Goal: Task Accomplishment & Management: Complete application form

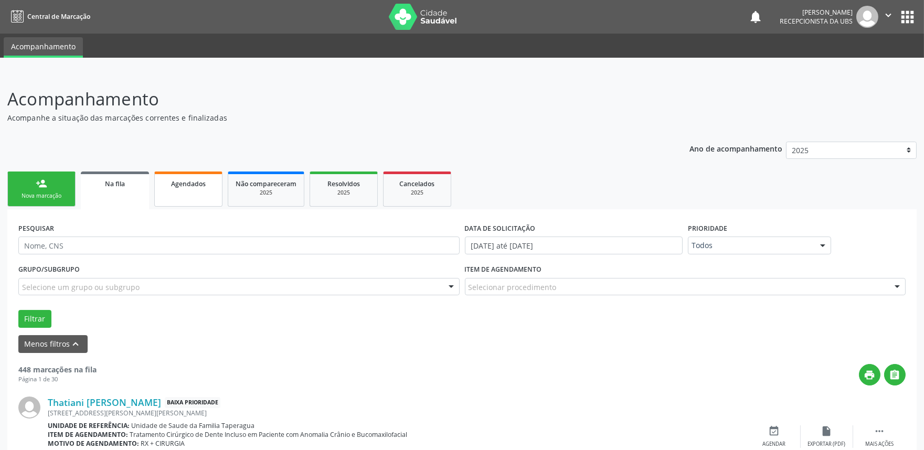
click at [202, 174] on link "Agendados" at bounding box center [188, 188] width 68 height 35
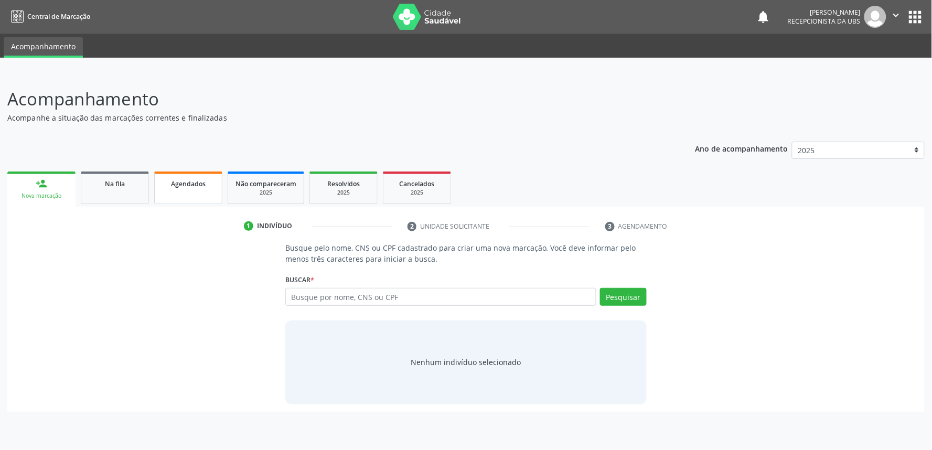
drag, startPoint x: 169, startPoint y: 189, endPoint x: 169, endPoint y: 196, distance: 7.3
click at [168, 189] on link "Agendados" at bounding box center [188, 187] width 68 height 33
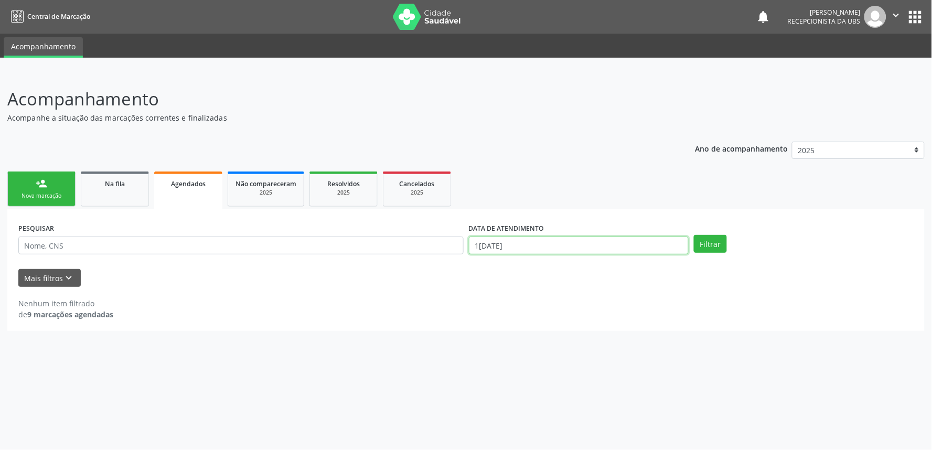
click at [535, 240] on input "1[DATE]" at bounding box center [579, 246] width 220 height 18
click at [499, 294] on span "1" at bounding box center [499, 298] width 20 height 20
type input "0[DATE]"
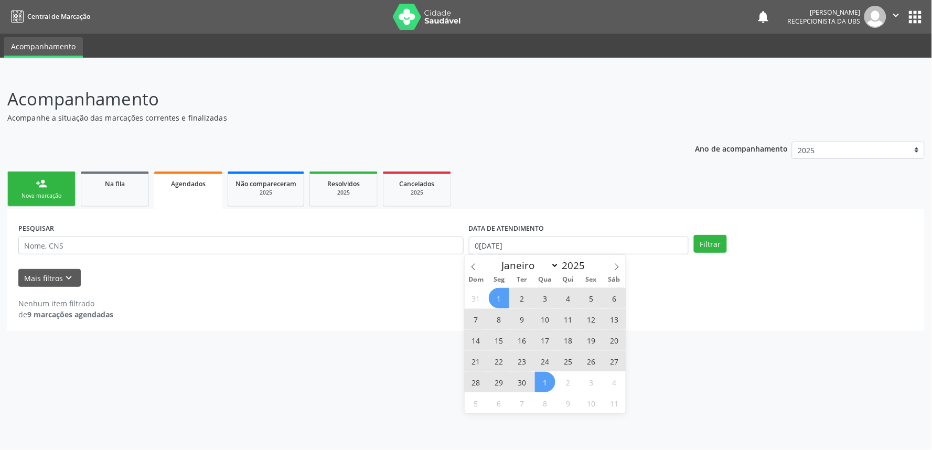
click at [543, 387] on span "1" at bounding box center [545, 382] width 20 height 20
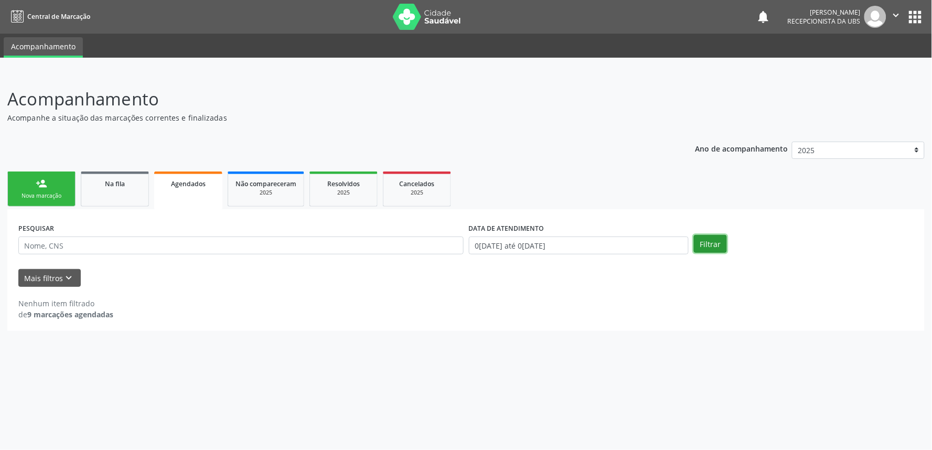
click at [707, 242] on button "Filtrar" at bounding box center [710, 244] width 33 height 18
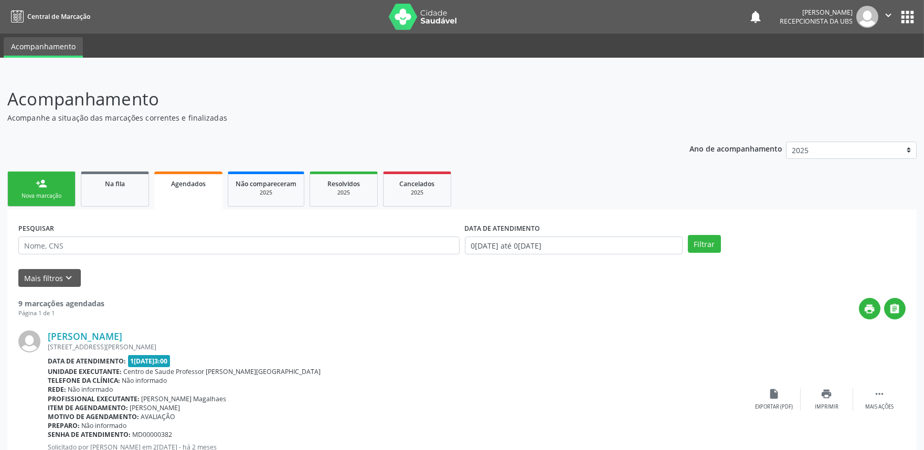
click at [60, 187] on link "person_add Nova marcação" at bounding box center [41, 188] width 68 height 35
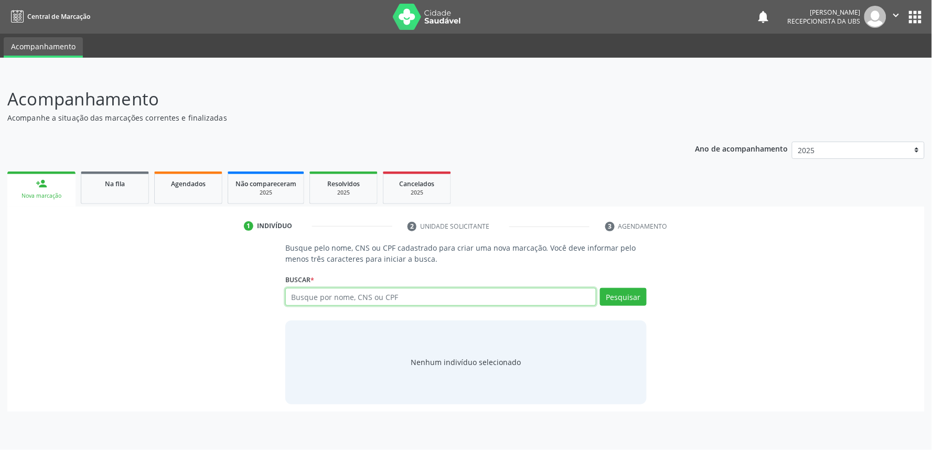
click at [354, 290] on input "text" at bounding box center [440, 297] width 311 height 18
paste input "703400220816412"
type input "703400220816412"
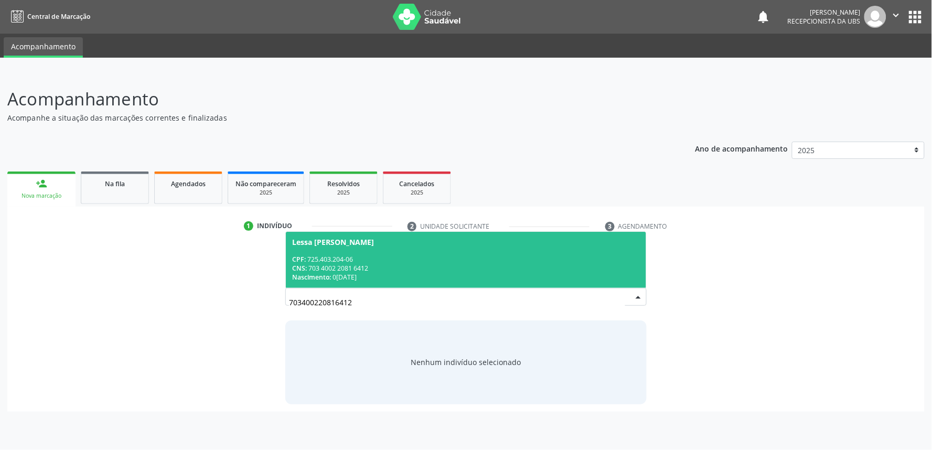
click at [468, 231] on div "Lessa [PERSON_NAME] CPF: 725.403.204-06 CNS: 703 4002 2081 6412 Nascimento: 0[D…" at bounding box center [465, 259] width 361 height 57
click at [468, 258] on div "CPF: 725.403.204-06" at bounding box center [466, 259] width 348 height 9
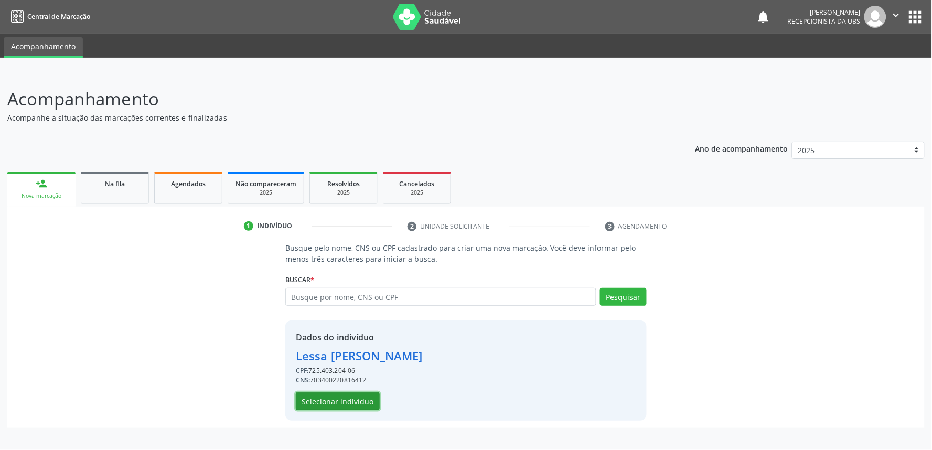
click at [370, 402] on button "Selecionar indivíduo" at bounding box center [338, 401] width 84 height 18
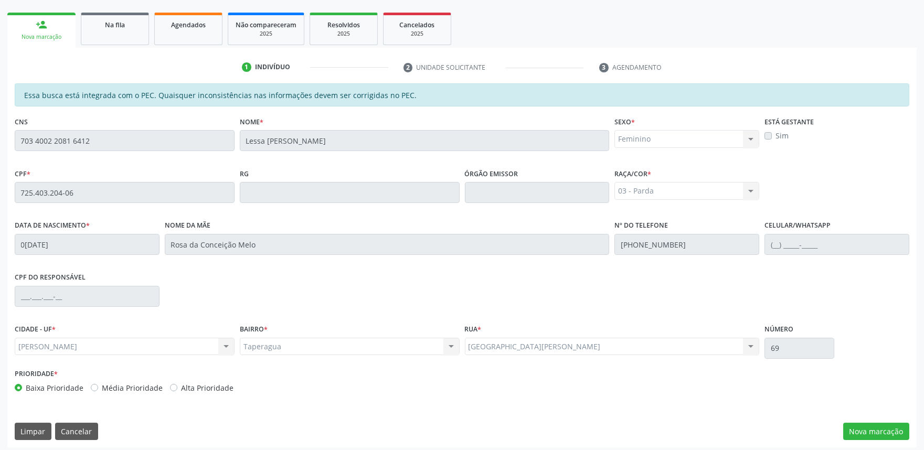
scroll to position [163, 0]
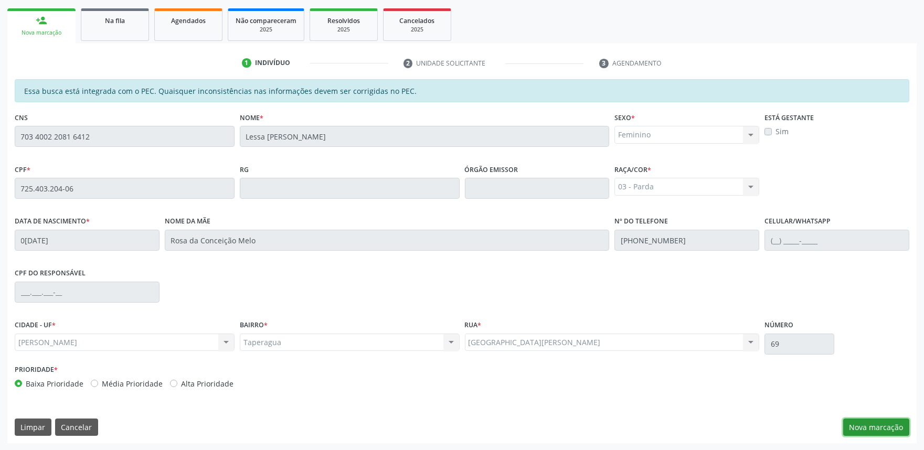
click at [890, 422] on button "Nova marcação" at bounding box center [876, 428] width 66 height 18
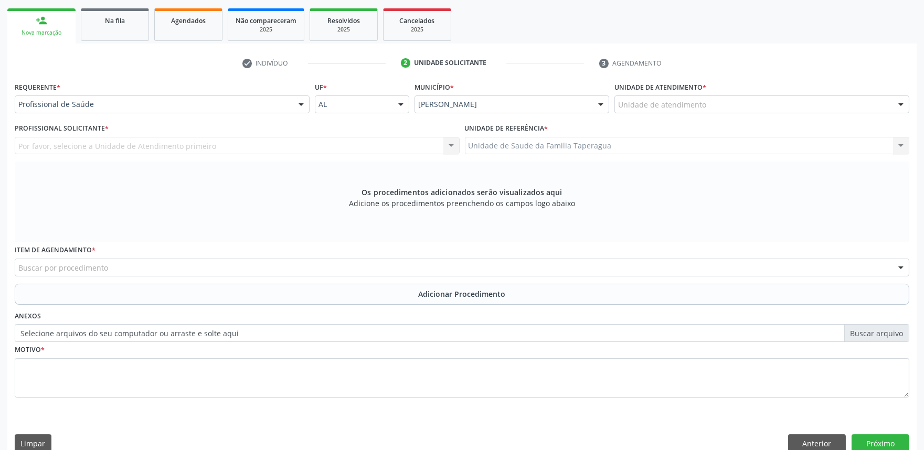
click at [773, 103] on div "Unidade de atendimento" at bounding box center [761, 104] width 295 height 18
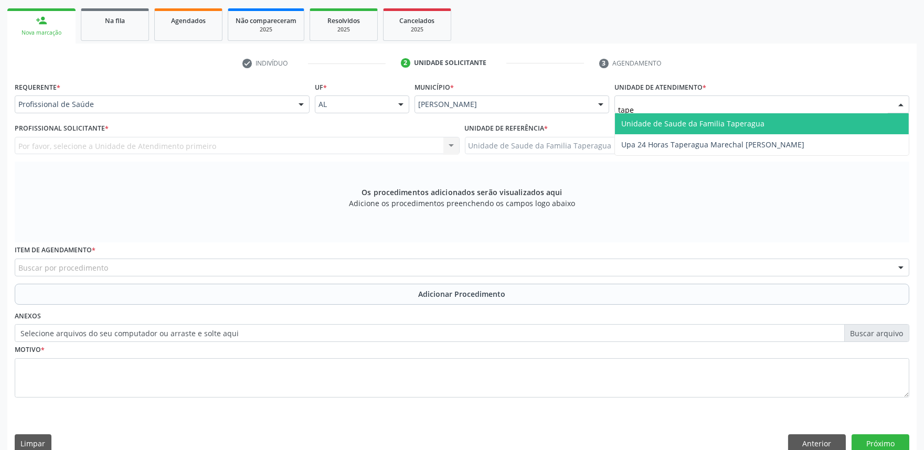
type input "taper"
click at [773, 122] on span "Unidade de Saude da Familia Taperagua" at bounding box center [762, 123] width 294 height 21
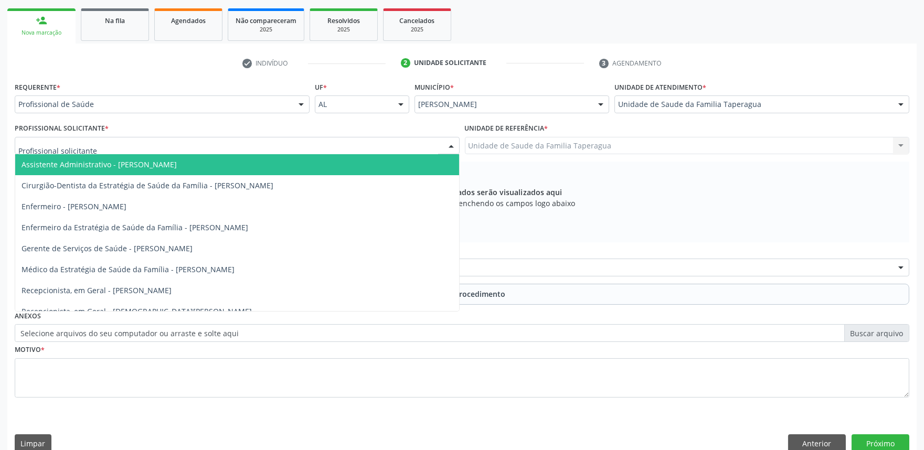
click at [357, 142] on div at bounding box center [237, 146] width 445 height 18
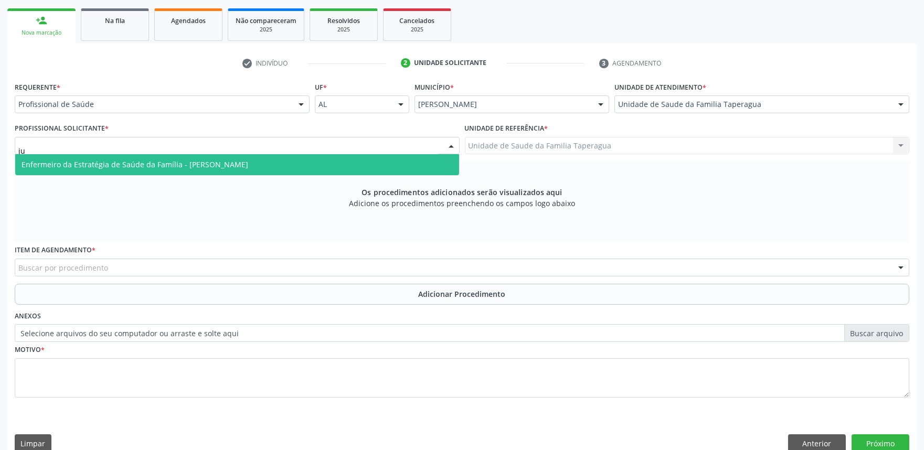
type input "[DATE]"
click at [352, 166] on span "Enfermeiro da Estratégia de Saúde da Família - [PERSON_NAME]" at bounding box center [237, 164] width 444 height 21
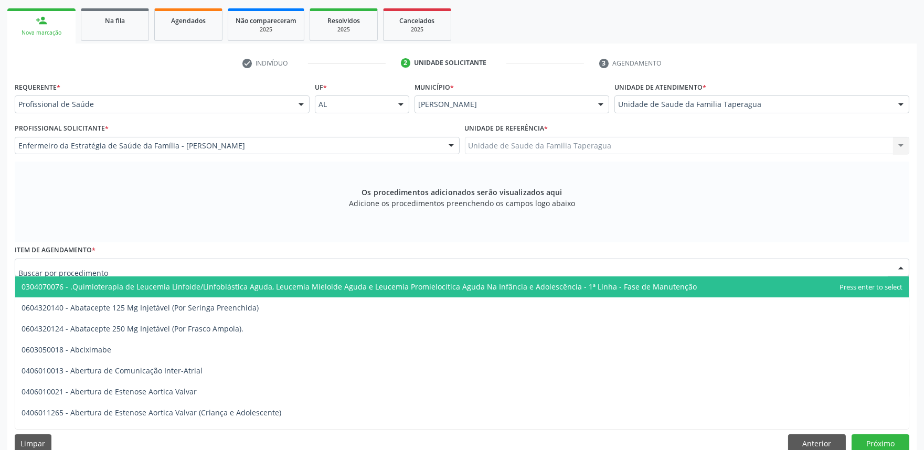
click at [306, 268] on div at bounding box center [462, 268] width 894 height 18
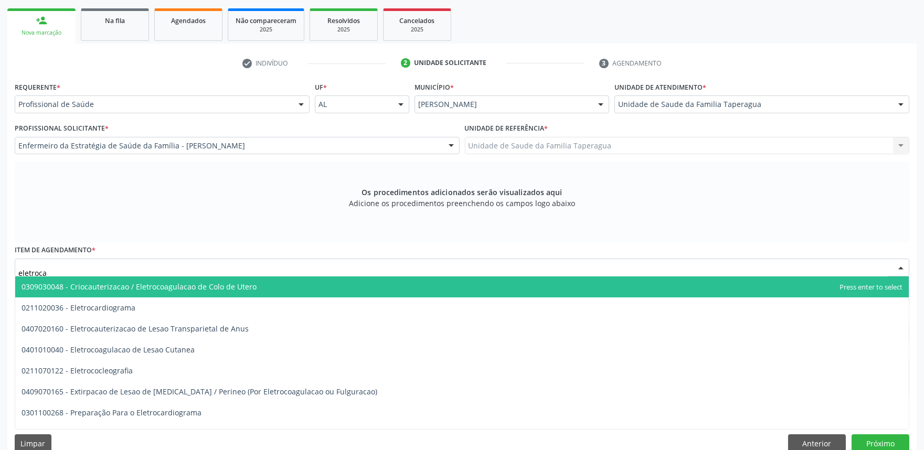
type input "eletrocar"
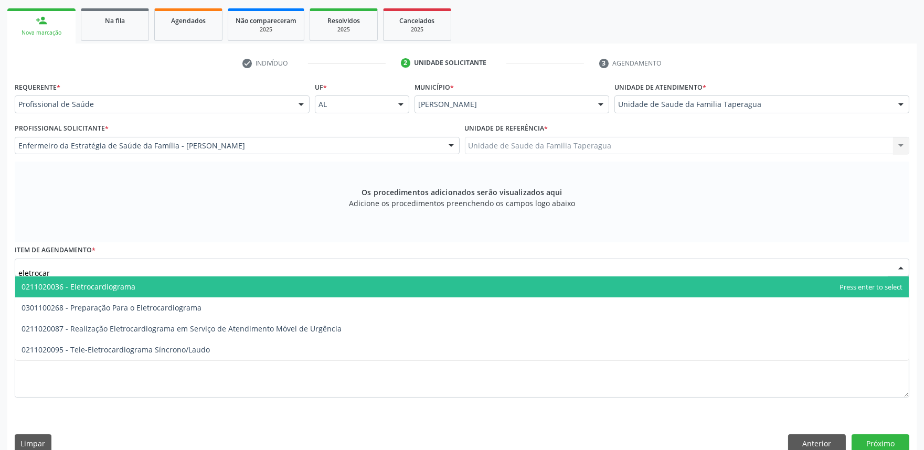
click at [310, 285] on span "0211020036 - Eletrocardiograma" at bounding box center [461, 286] width 893 height 21
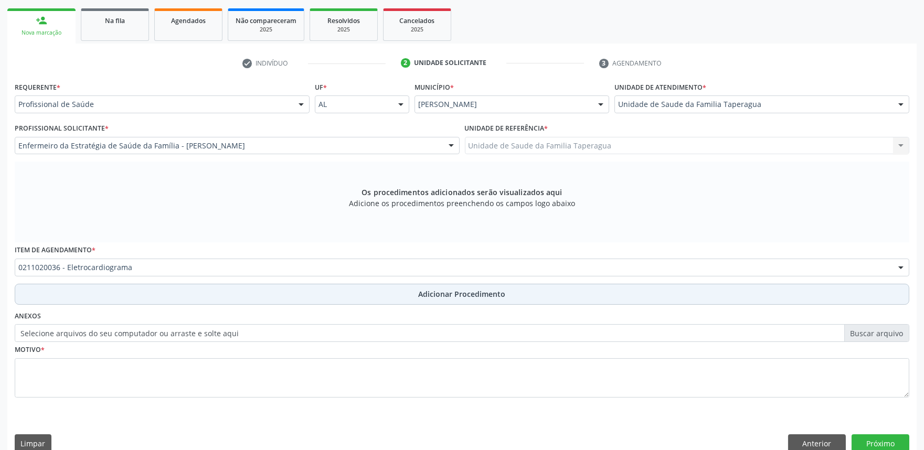
click at [310, 294] on button "Adicionar Procedimento" at bounding box center [462, 294] width 894 height 21
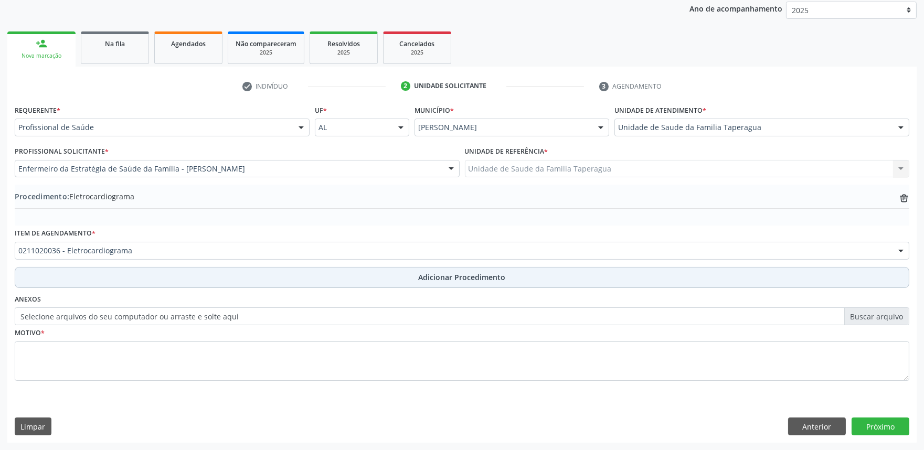
scroll to position [139, 0]
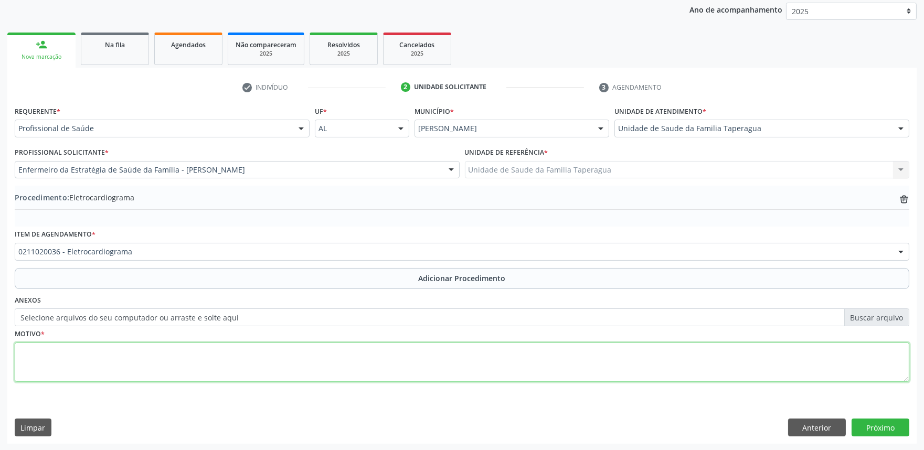
click at [310, 350] on textarea at bounding box center [462, 362] width 894 height 40
type textarea "h"
type textarea "HAS"
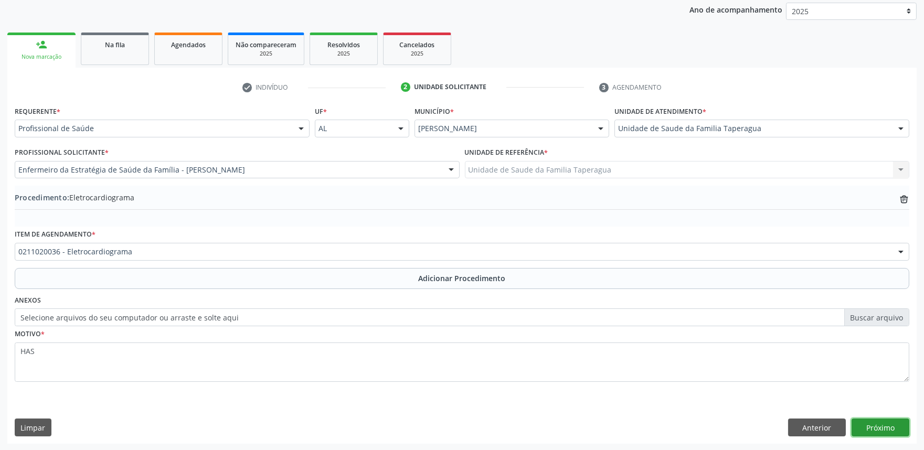
click at [878, 428] on button "Próximo" at bounding box center [880, 428] width 58 height 18
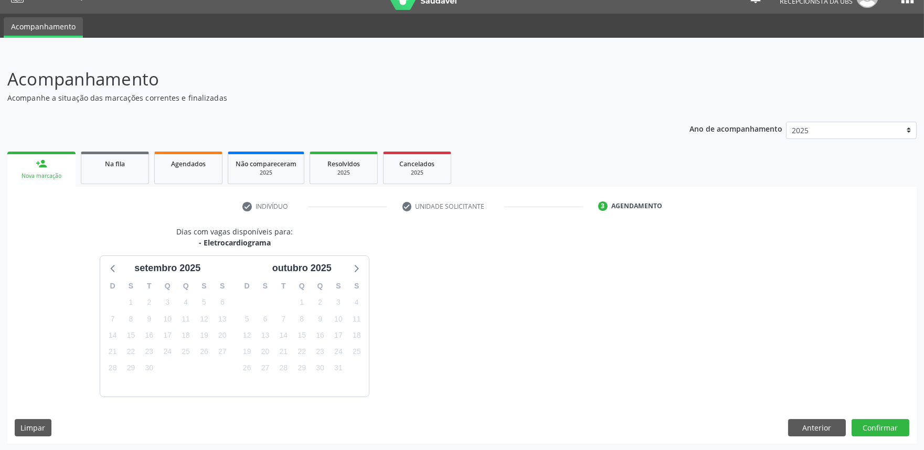
scroll to position [51, 0]
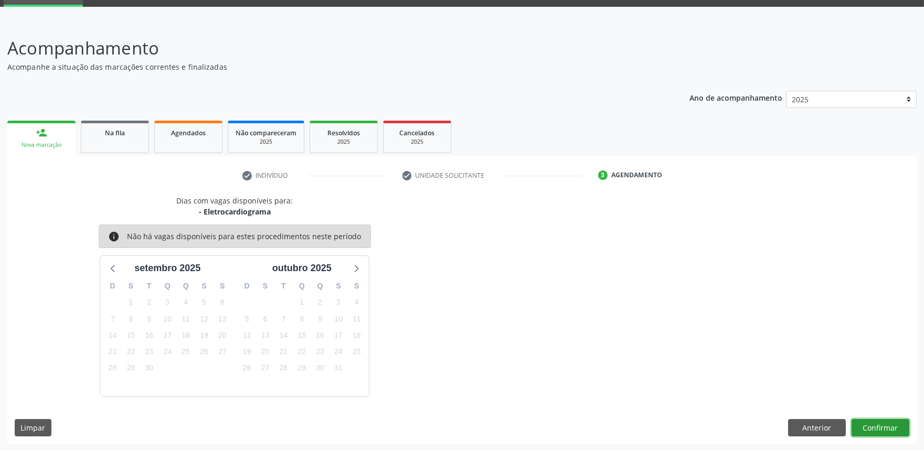
click at [877, 423] on button "Confirmar" at bounding box center [880, 428] width 58 height 18
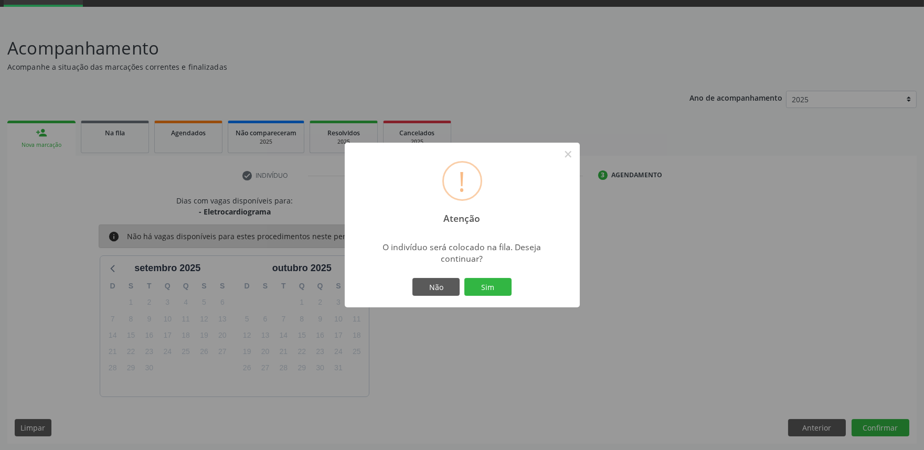
click at [464, 278] on button "Sim" at bounding box center [487, 287] width 47 height 18
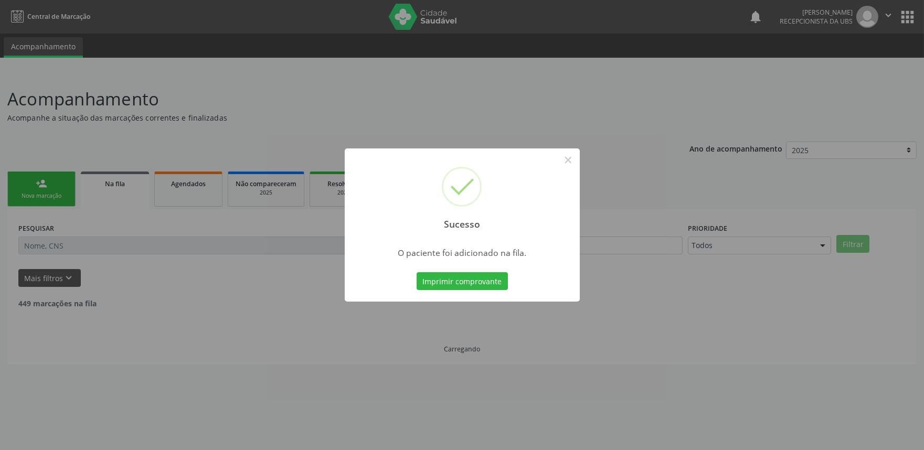
scroll to position [0, 0]
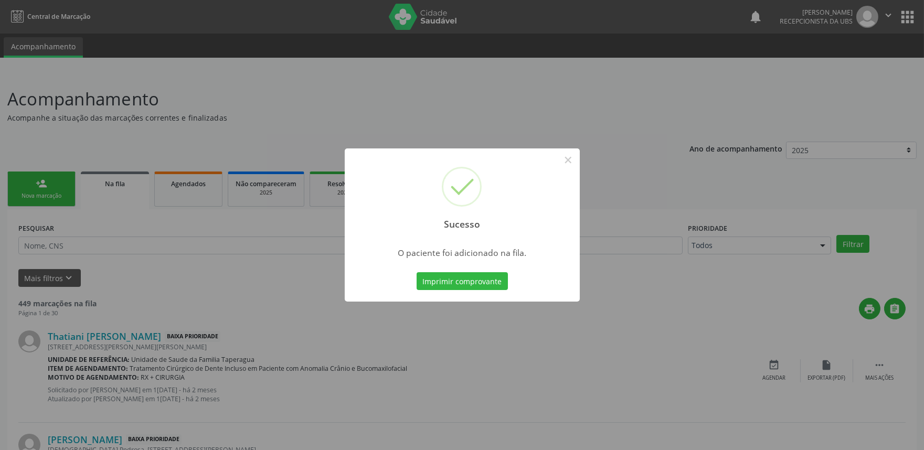
click at [428, 17] on div "Sucesso × O paciente foi adicionado na fila. Imprimir comprovante Cancel" at bounding box center [462, 225] width 924 height 450
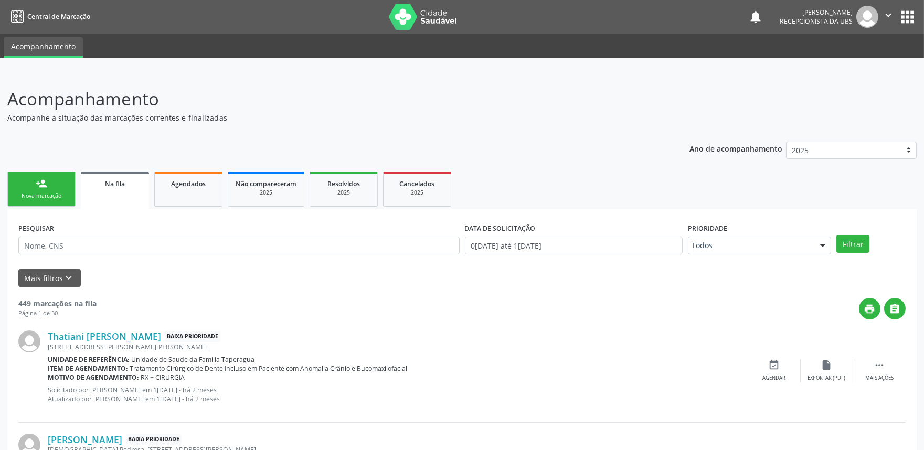
click at [55, 189] on link "person_add Nova marcação" at bounding box center [41, 188] width 68 height 35
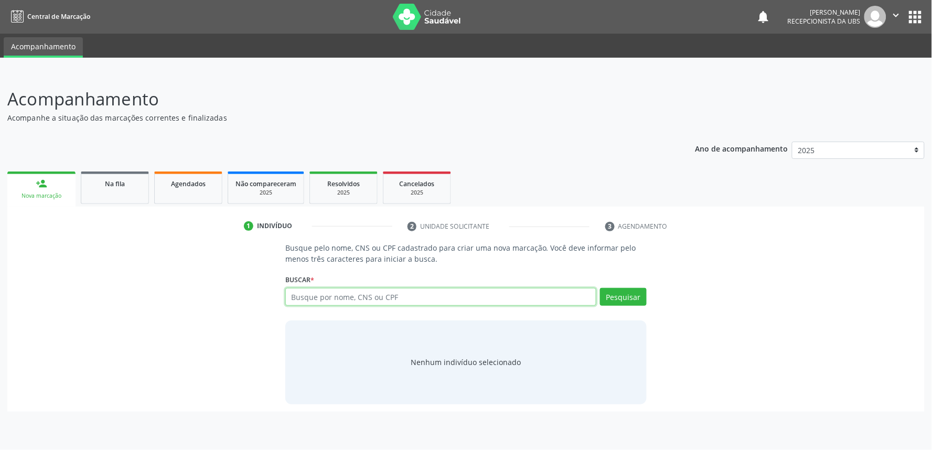
click at [416, 293] on input "text" at bounding box center [440, 297] width 311 height 18
paste input "700803913674087"
type input "700803913674087"
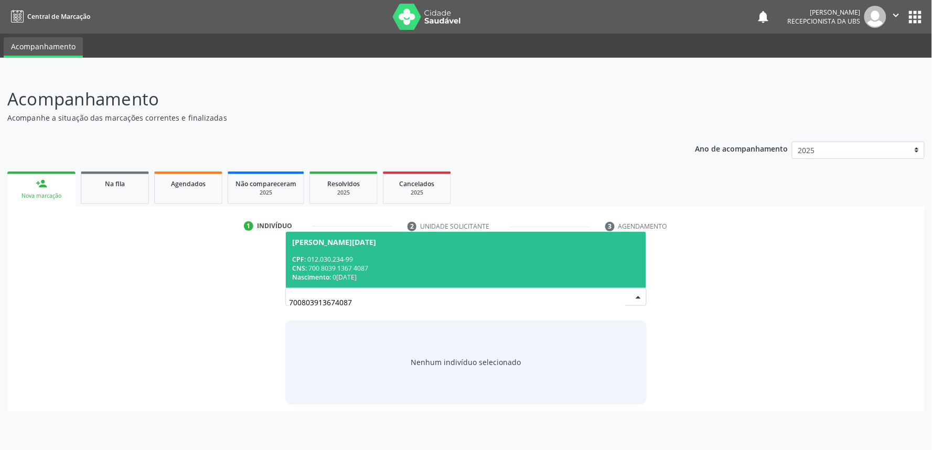
click at [423, 269] on div "CNS: 700 8039 1367 4087" at bounding box center [466, 268] width 348 height 9
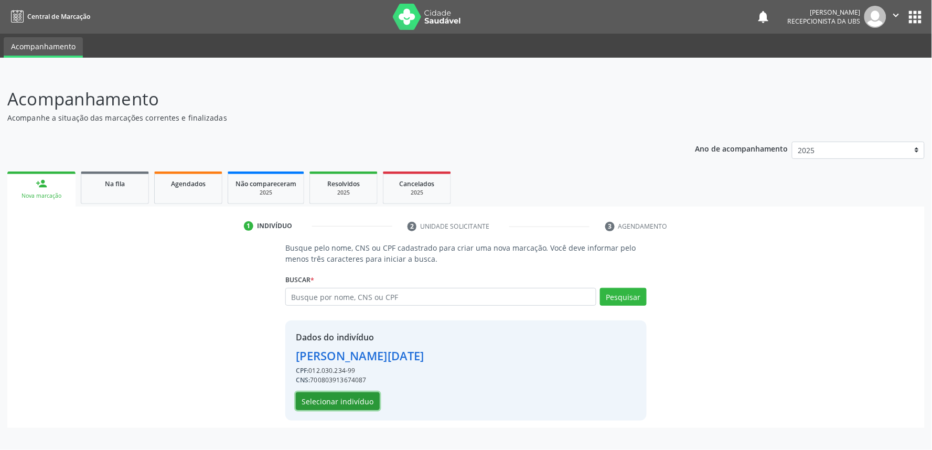
click at [351, 399] on button "Selecionar indivíduo" at bounding box center [338, 401] width 84 height 18
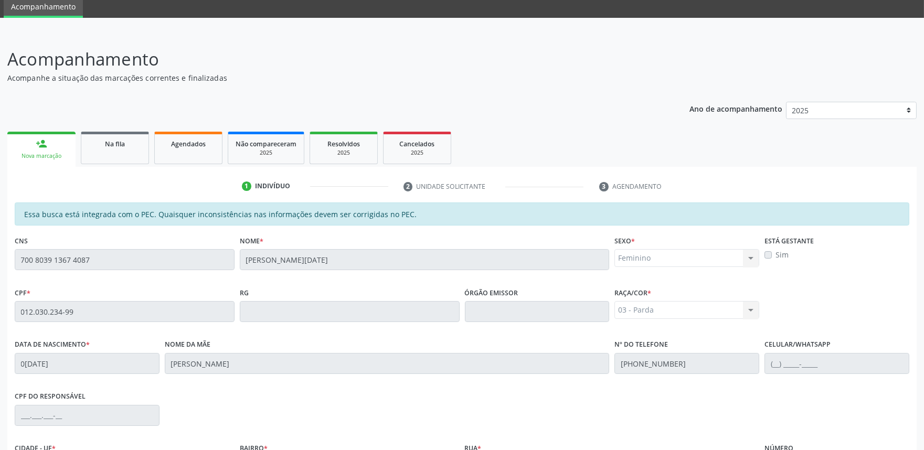
scroll to position [163, 0]
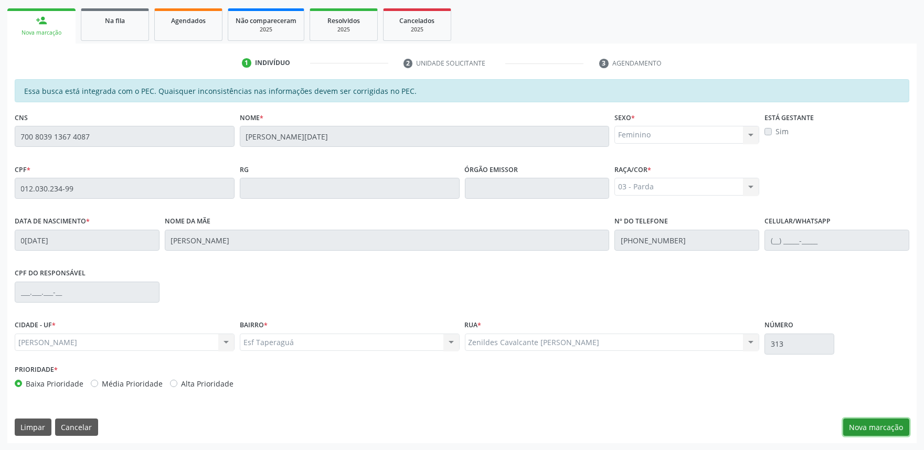
click at [874, 421] on button "Nova marcação" at bounding box center [876, 428] width 66 height 18
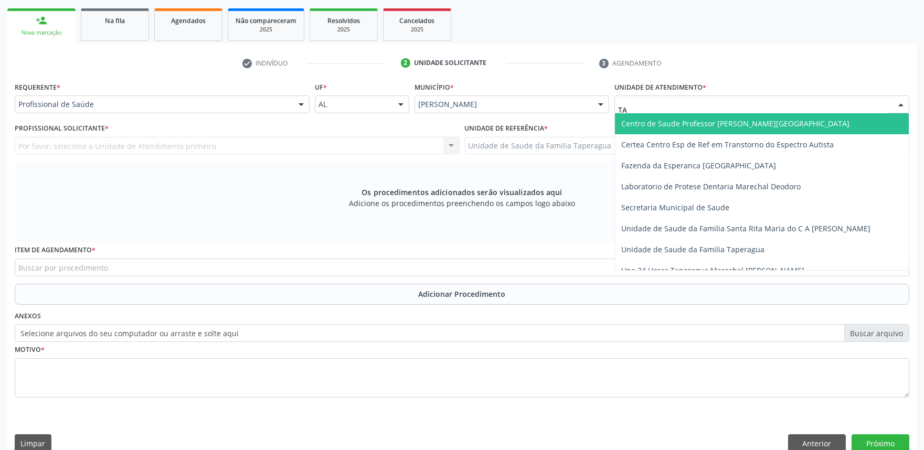
type input "TAP"
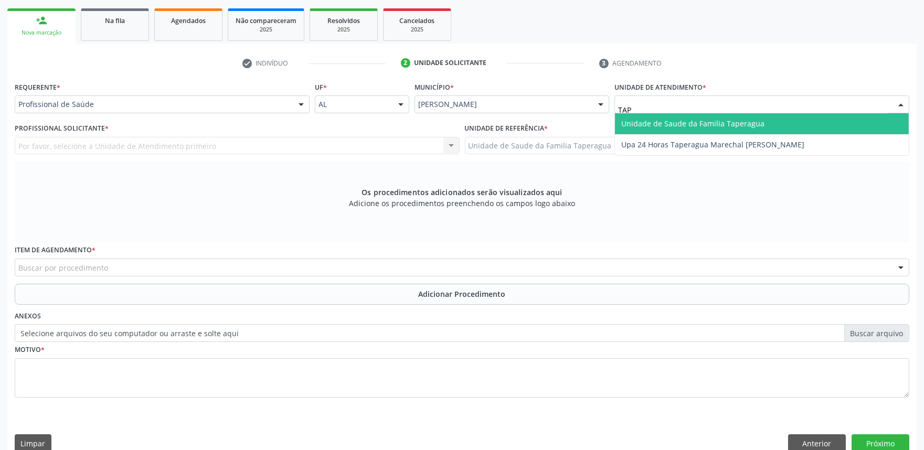
click at [658, 119] on span "Unidade de Saude da Familia Taperagua" at bounding box center [692, 124] width 143 height 10
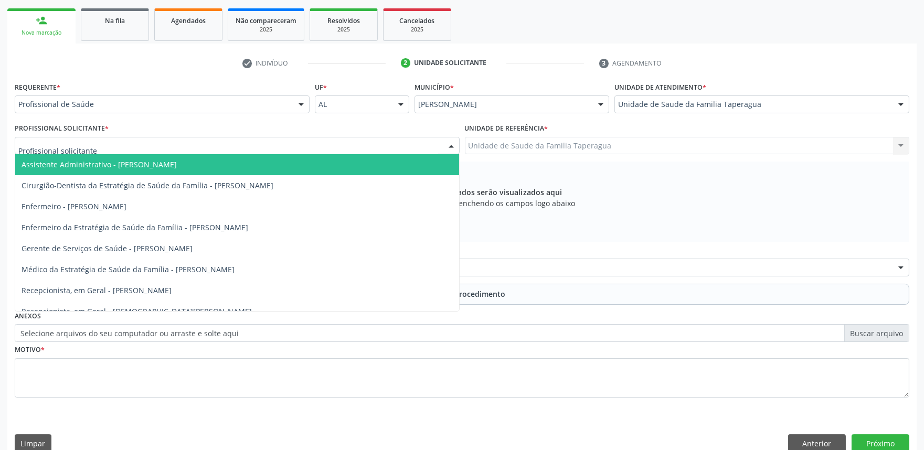
click at [275, 138] on div at bounding box center [237, 146] width 445 height 18
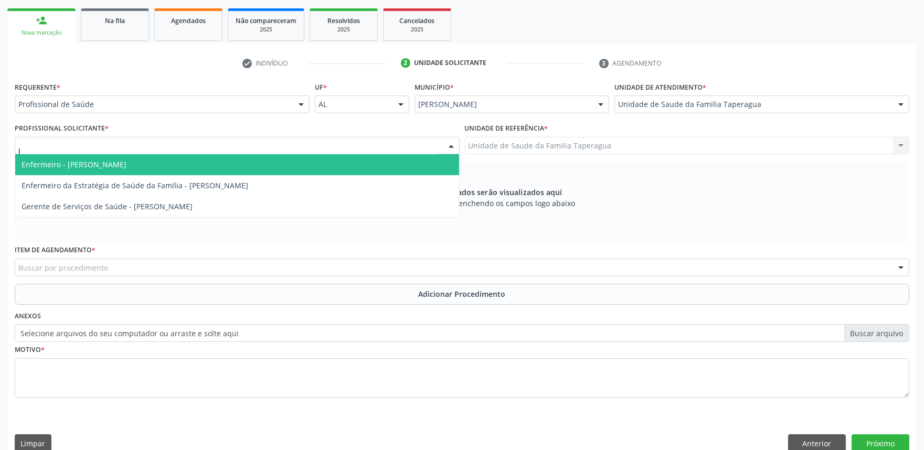
type input "JU"
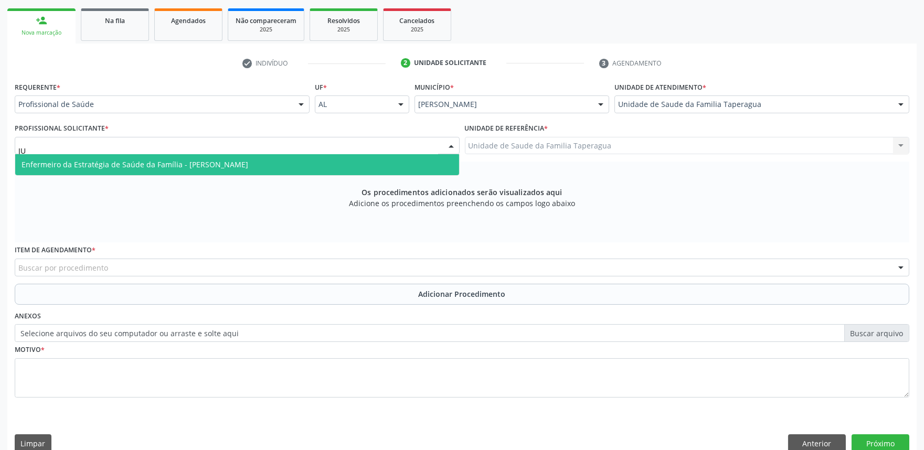
click at [274, 158] on span "Enfermeiro da Estratégia de Saúde da Família - [PERSON_NAME]" at bounding box center [237, 164] width 444 height 21
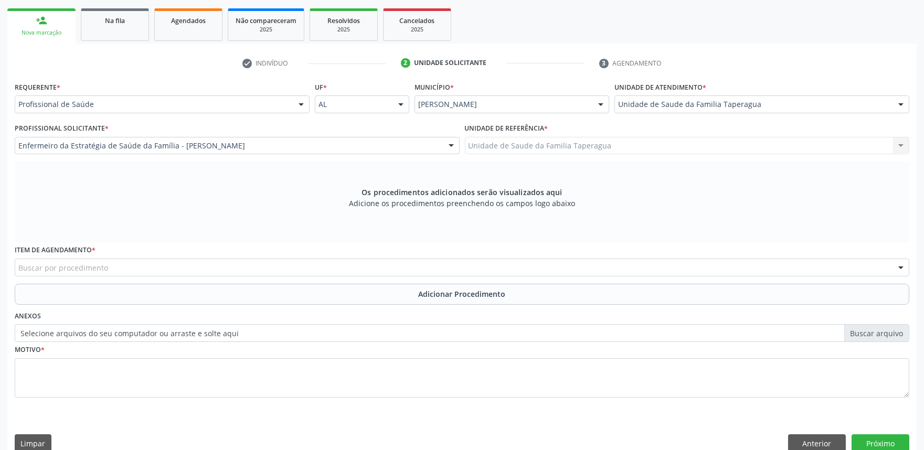
click at [260, 269] on div "Buscar por procedimento" at bounding box center [462, 268] width 894 height 18
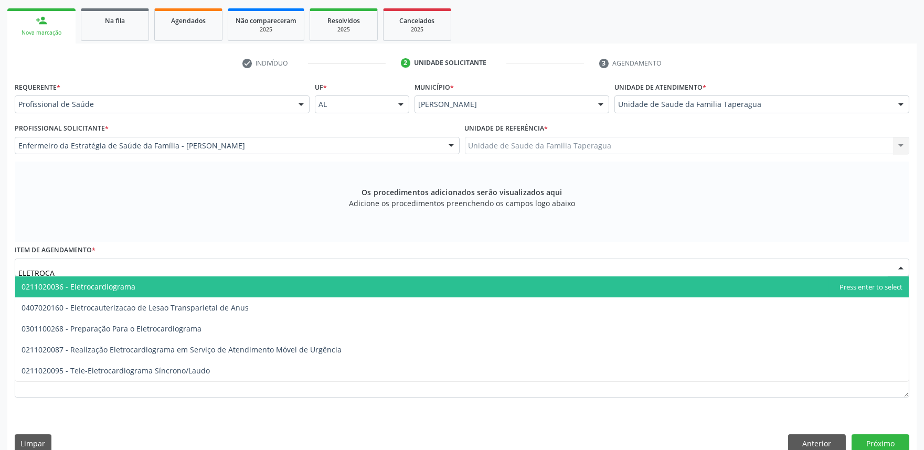
type input "ELETROCAR"
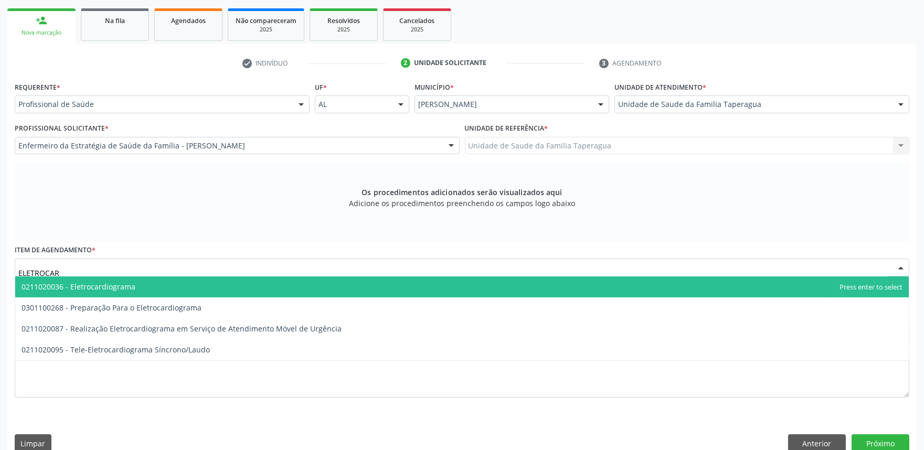
click at [260, 287] on span "0211020036 - Eletrocardiograma" at bounding box center [461, 286] width 893 height 21
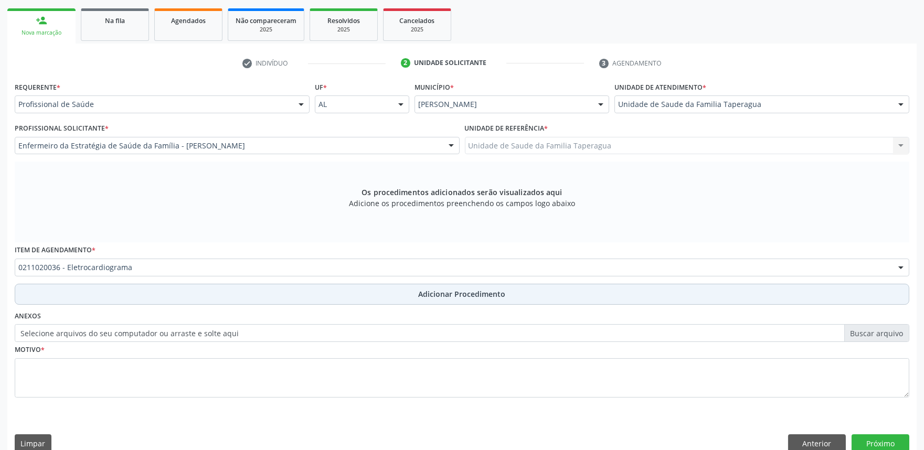
click at [264, 286] on button "Adicionar Procedimento" at bounding box center [462, 294] width 894 height 21
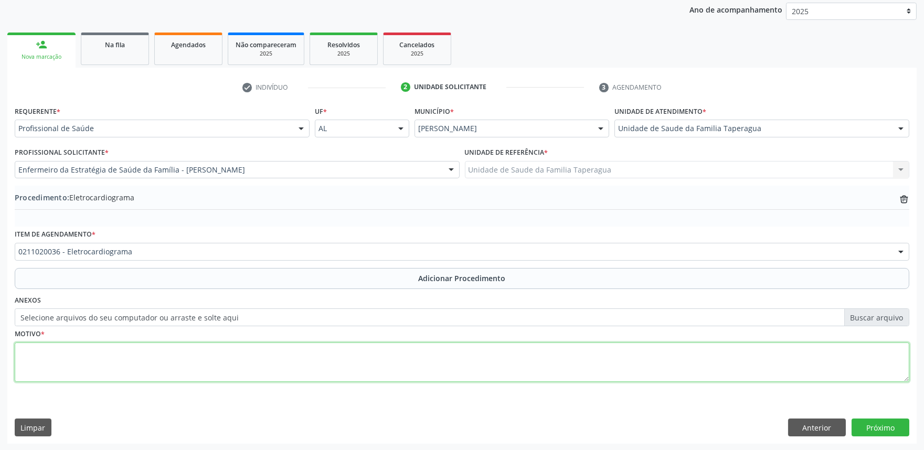
click at [269, 351] on textarea at bounding box center [462, 362] width 894 height 40
type textarea "ROTINA"
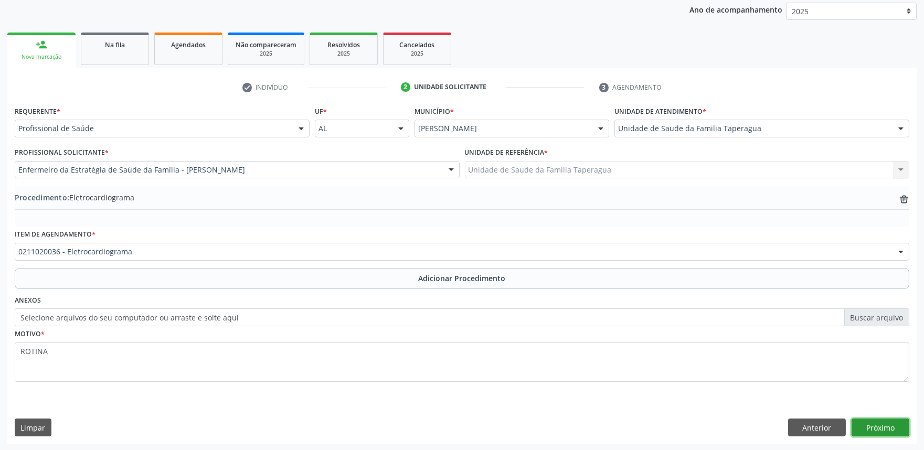
click at [873, 428] on button "Próximo" at bounding box center [880, 428] width 58 height 18
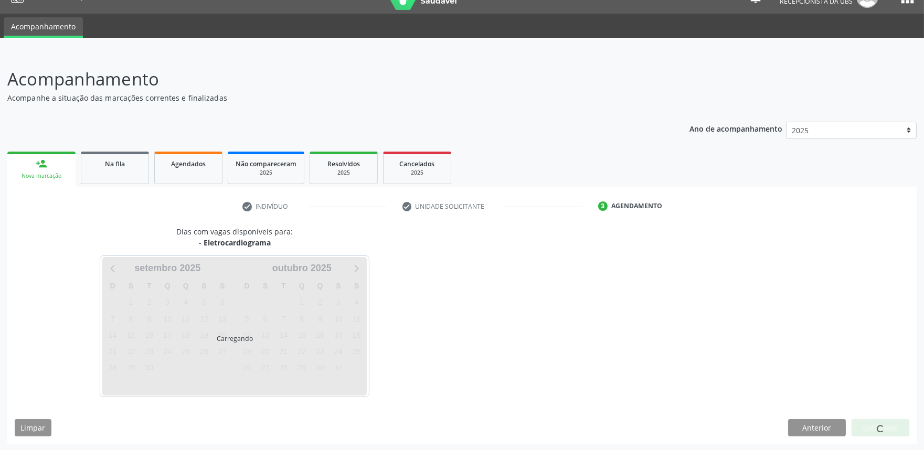
scroll to position [51, 0]
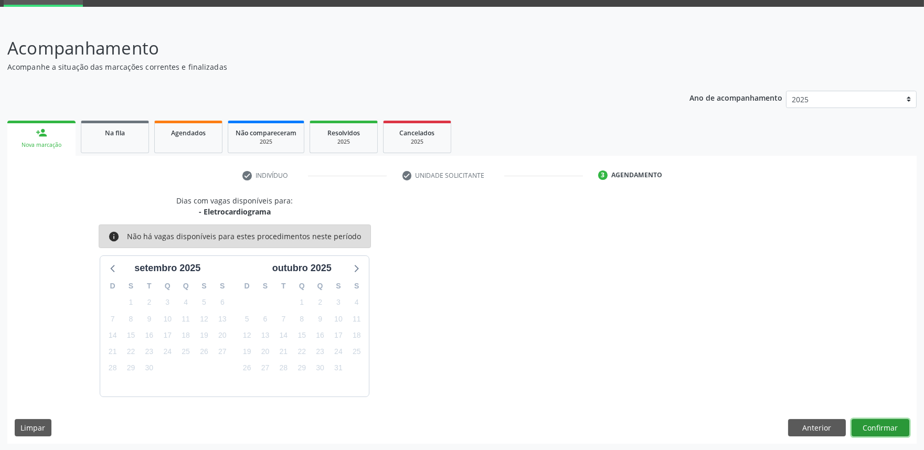
click at [873, 428] on button "Confirmar" at bounding box center [880, 428] width 58 height 18
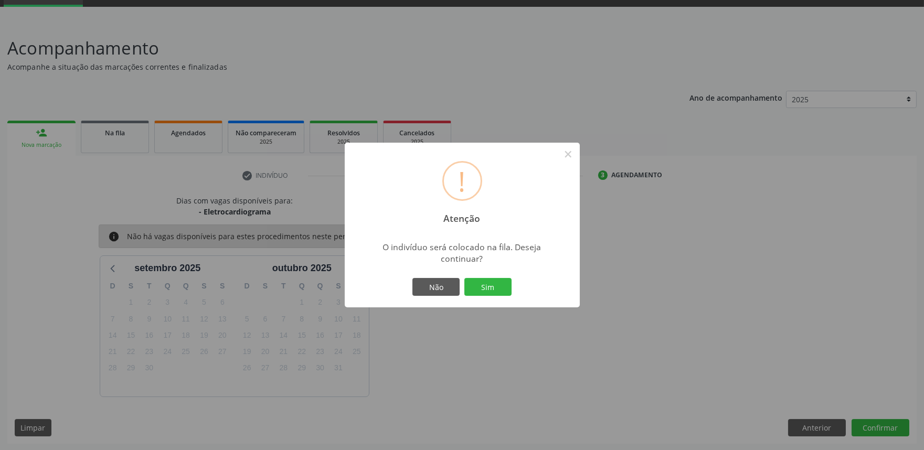
click at [464, 278] on button "Sim" at bounding box center [487, 287] width 47 height 18
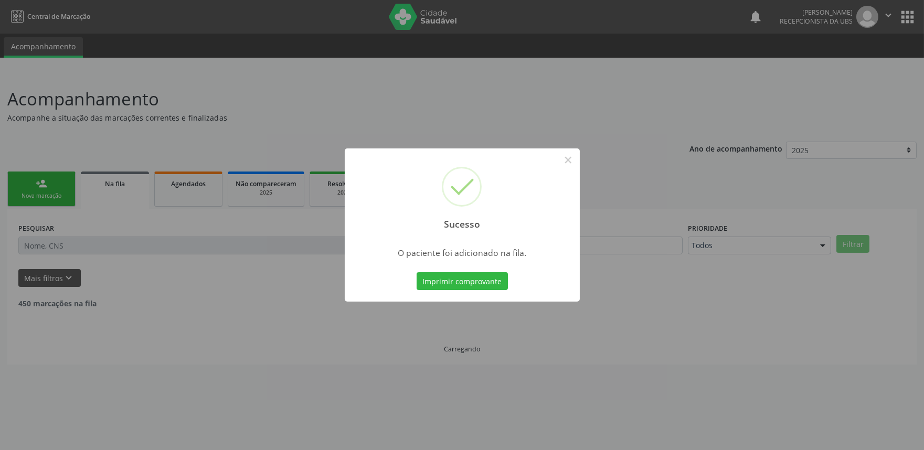
scroll to position [0, 0]
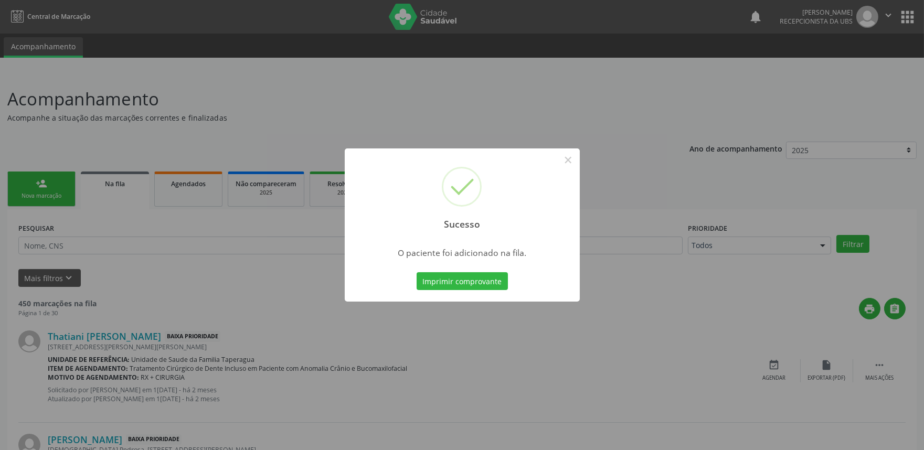
click at [705, 214] on div "Sucesso × O paciente foi adicionado na fila. Imprimir comprovante Cancel" at bounding box center [462, 225] width 924 height 450
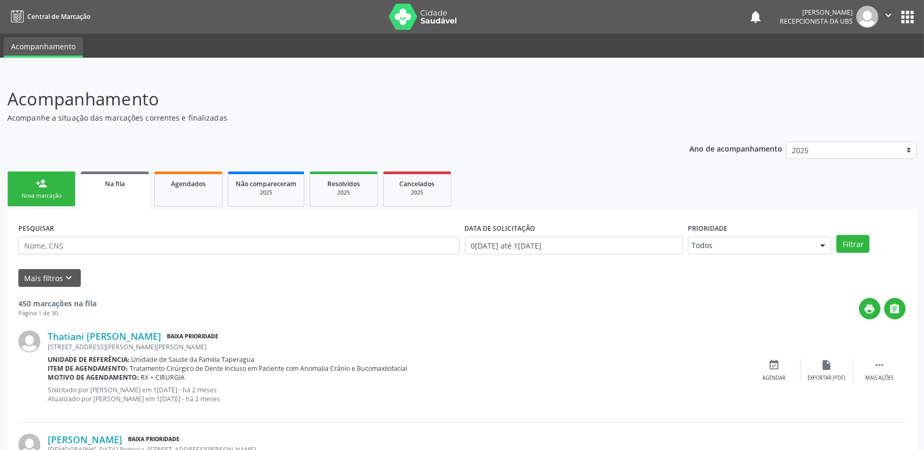
click at [39, 200] on link "person_add Nova marcação" at bounding box center [41, 188] width 68 height 35
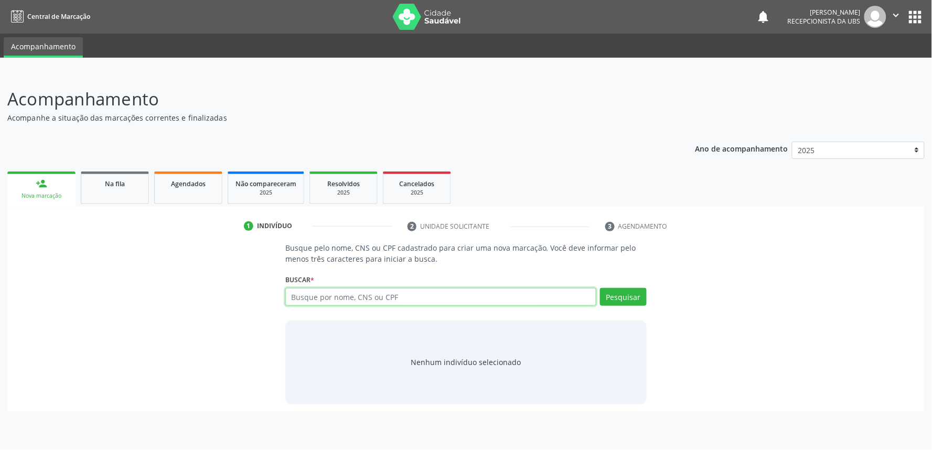
click at [383, 296] on input "text" at bounding box center [440, 297] width 311 height 18
paste input "704603196020020"
type input "704603196020020"
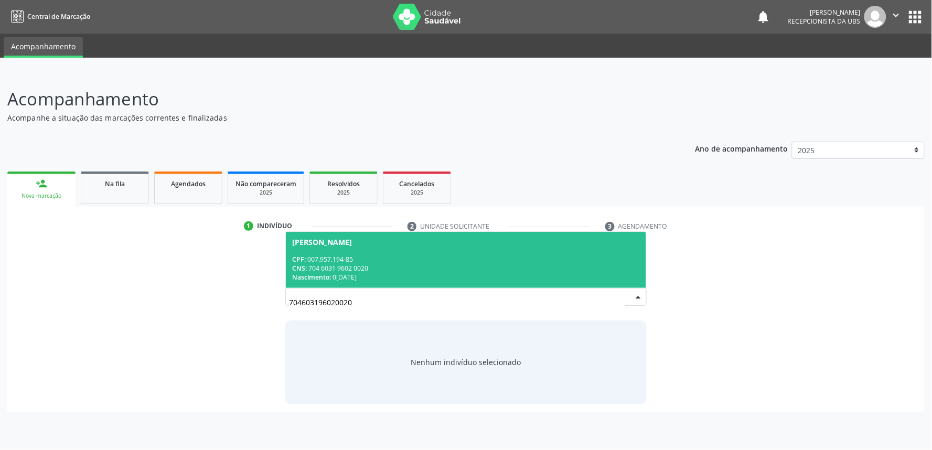
click at [395, 270] on div "CNS: 704 6031 9602 0020" at bounding box center [466, 268] width 348 height 9
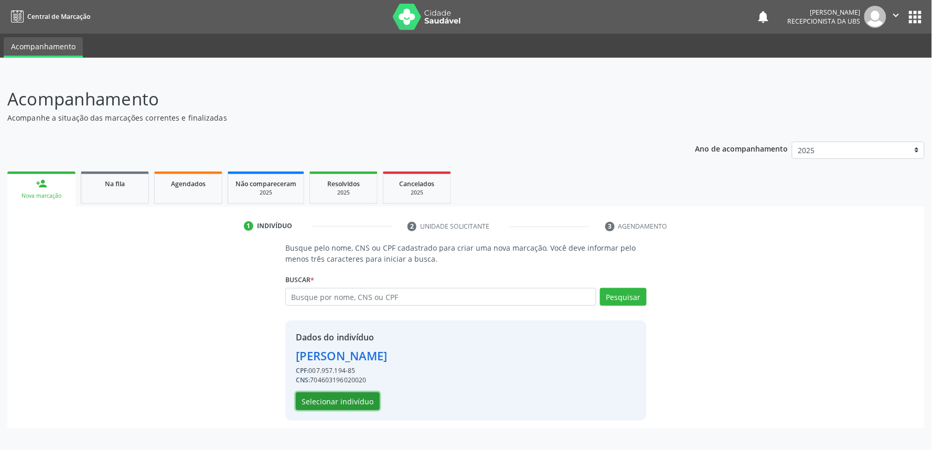
click at [338, 396] on button "Selecionar indivíduo" at bounding box center [338, 401] width 84 height 18
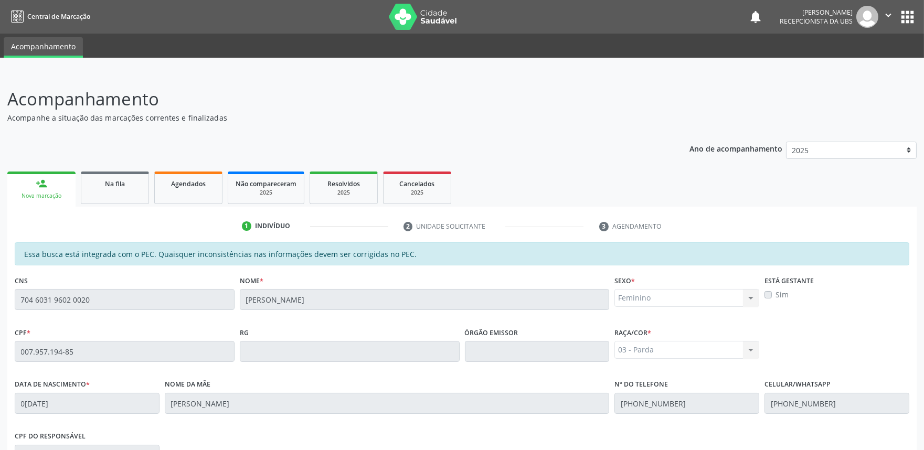
scroll to position [163, 0]
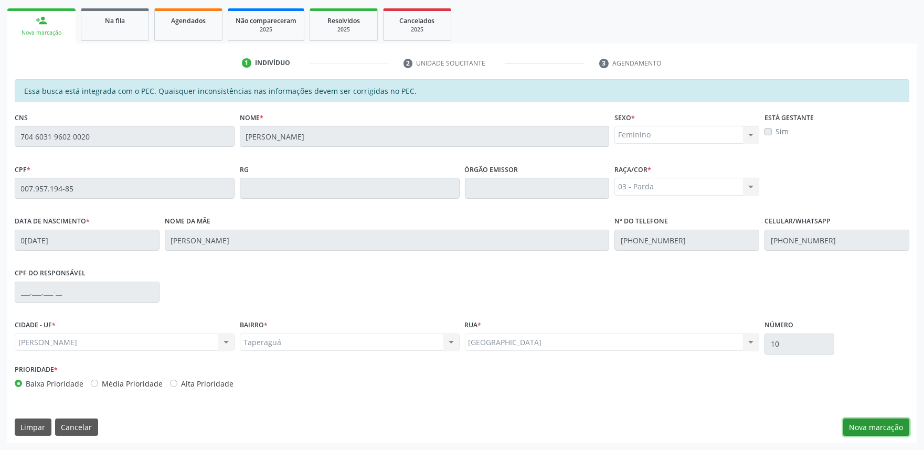
click at [886, 420] on button "Nova marcação" at bounding box center [876, 428] width 66 height 18
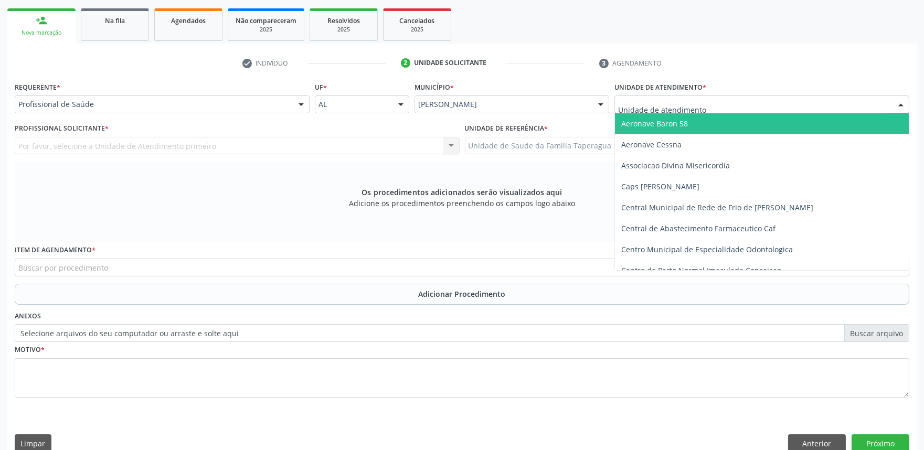
click at [762, 109] on div at bounding box center [761, 104] width 295 height 18
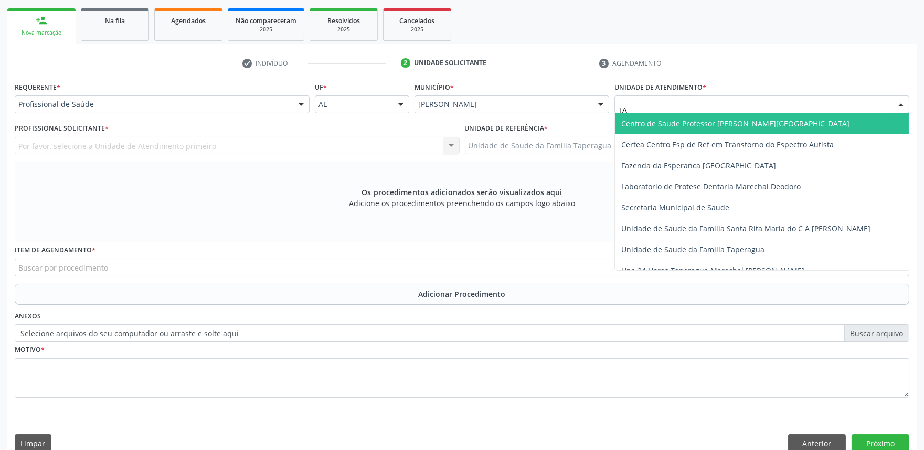
type input "T"
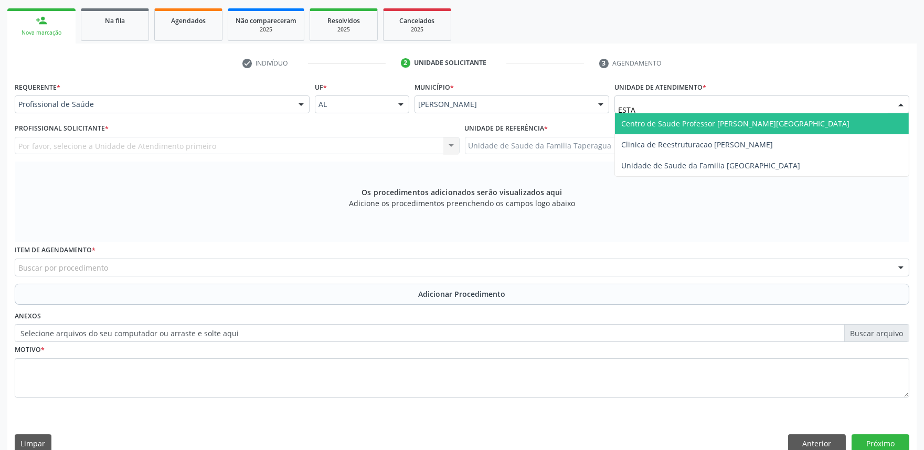
type input "ESTAC"
click at [760, 124] on span "Centro de Saude Professor [PERSON_NAME][GEOGRAPHIC_DATA]" at bounding box center [735, 124] width 228 height 10
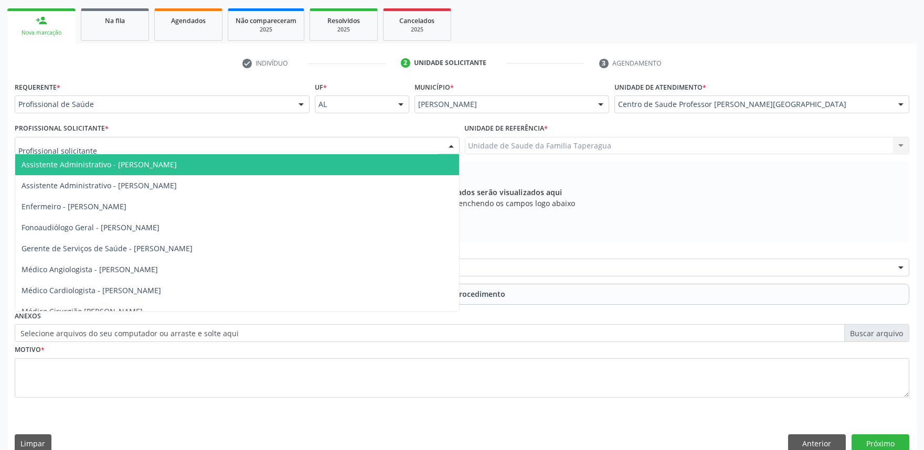
click at [208, 147] on div at bounding box center [237, 146] width 445 height 18
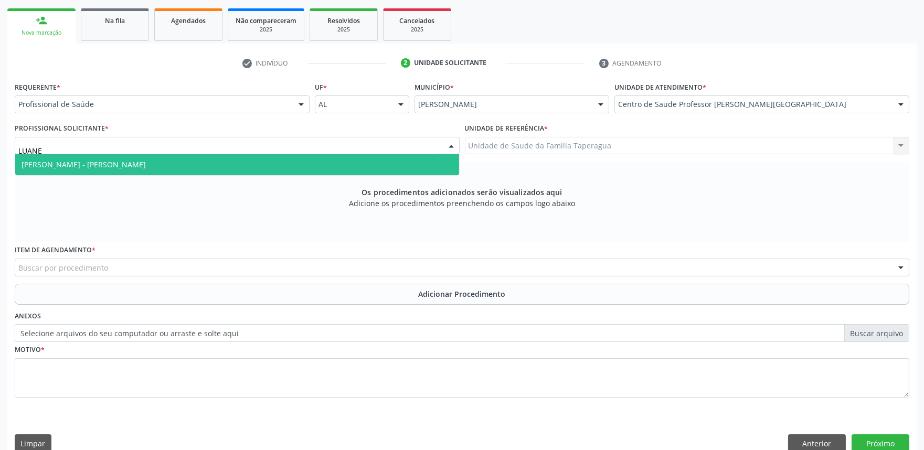
click at [208, 163] on span "[PERSON_NAME] - [PERSON_NAME]" at bounding box center [237, 164] width 444 height 21
type input "LUANE"
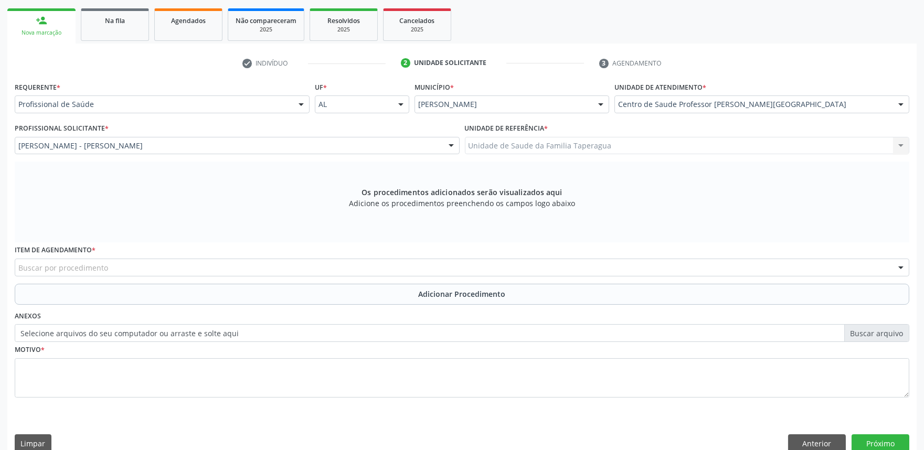
click at [208, 163] on span "Assistente Administrativo - [PERSON_NAME]" at bounding box center [237, 164] width 444 height 21
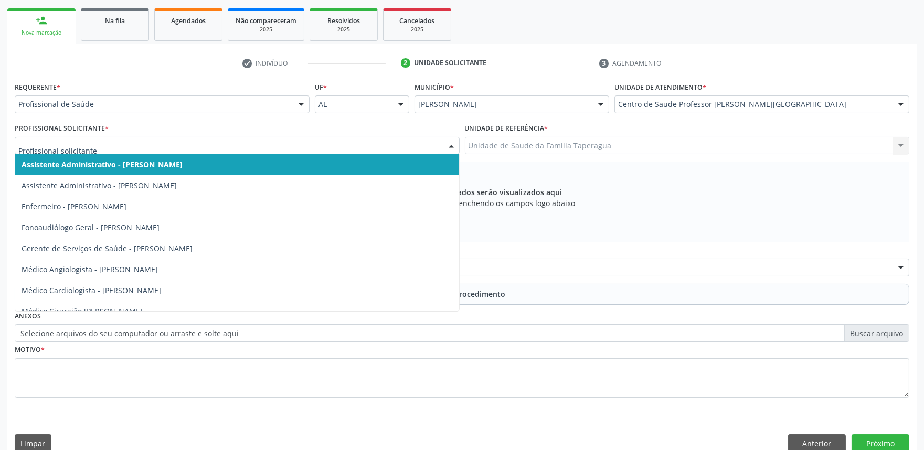
click at [255, 158] on span "Assistente Administrativo - [PERSON_NAME]" at bounding box center [237, 164] width 444 height 21
type input "LU"
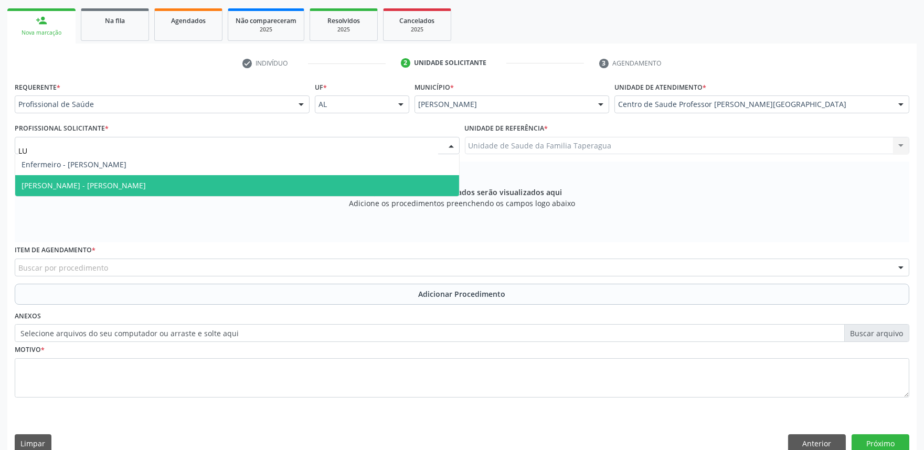
click at [251, 179] on span "[PERSON_NAME] - [PERSON_NAME]" at bounding box center [237, 185] width 444 height 21
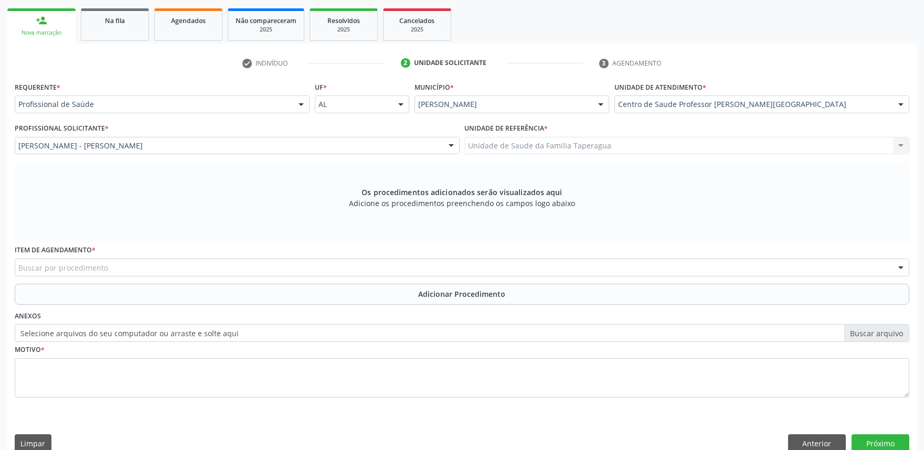
click at [197, 258] on div "Item de agendamento * Buscar por procedimento 0304070076 - .Quimioterapia de Le…" at bounding box center [462, 259] width 894 height 34
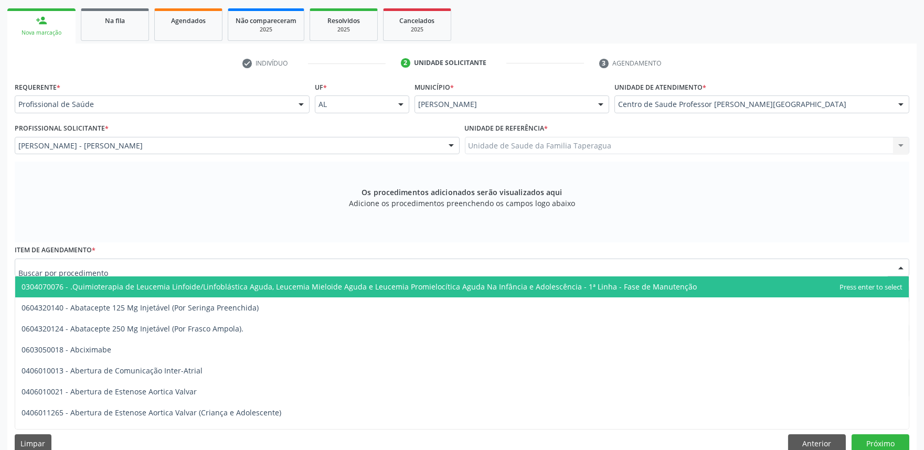
click at [197, 263] on div at bounding box center [462, 268] width 894 height 18
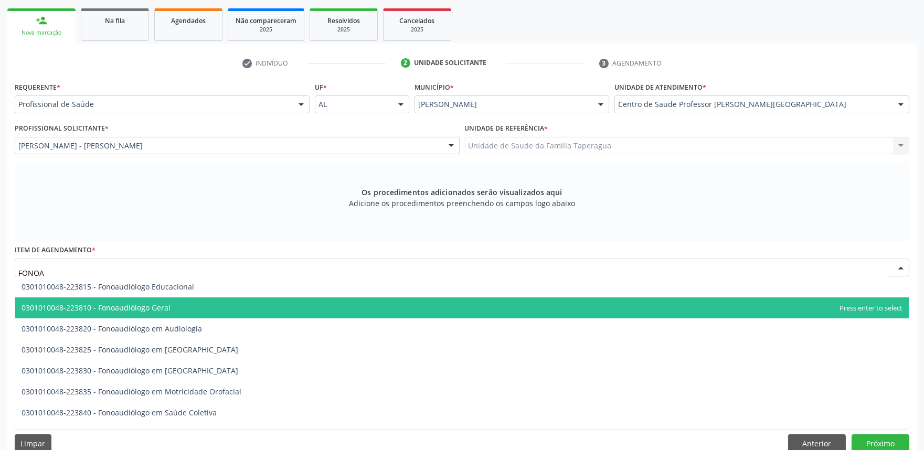
type input "FONOAU"
click at [190, 309] on span "0301010048-223810 - Fonoaudiólogo Geral" at bounding box center [461, 307] width 893 height 21
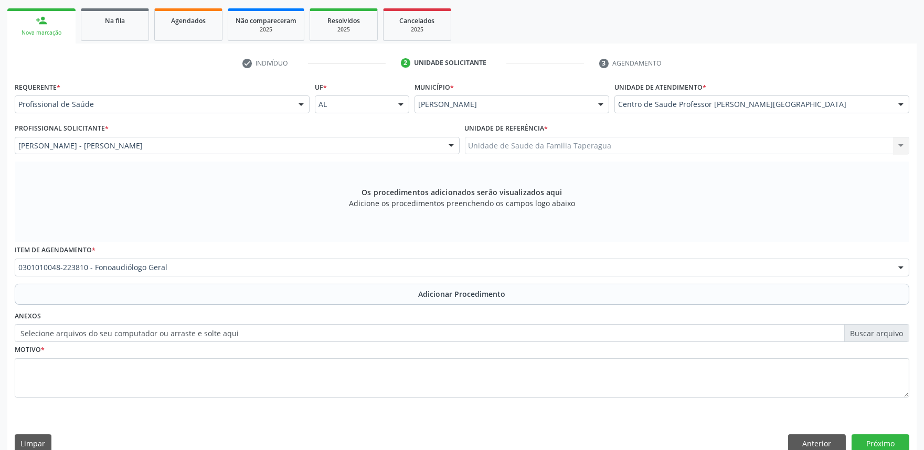
click at [190, 296] on button "Adicionar Procedimento" at bounding box center [462, 294] width 894 height 21
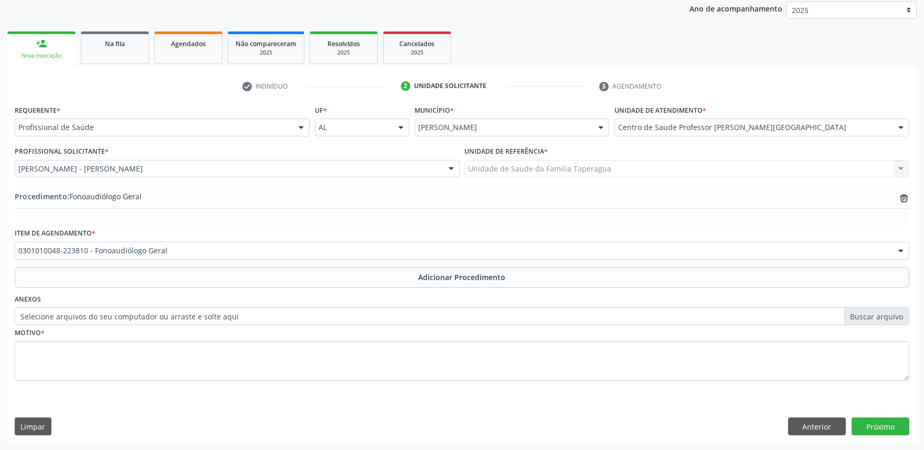
scroll to position [139, 0]
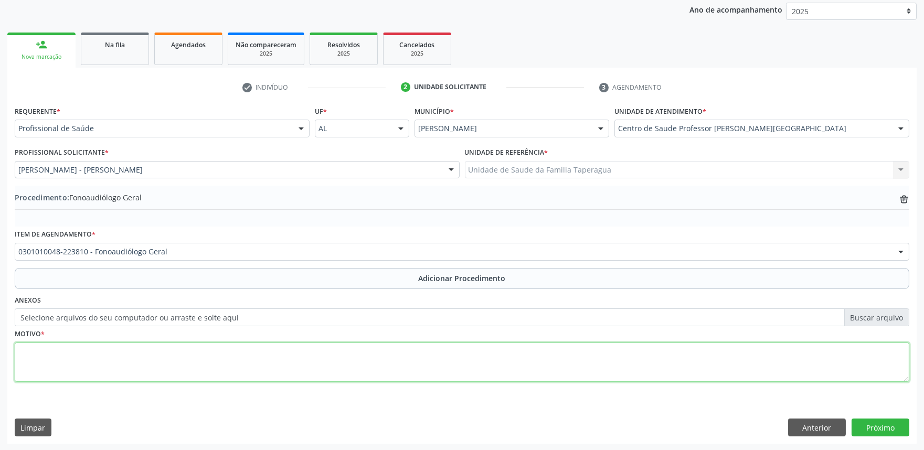
click at [195, 353] on textarea at bounding box center [462, 362] width 894 height 40
type textarea "NÓDULO VOCAL"
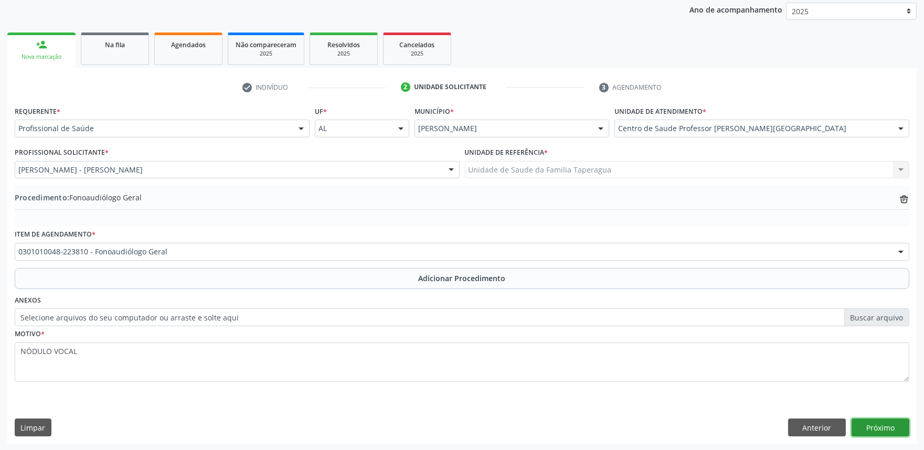
click at [874, 428] on button "Próximo" at bounding box center [880, 428] width 58 height 18
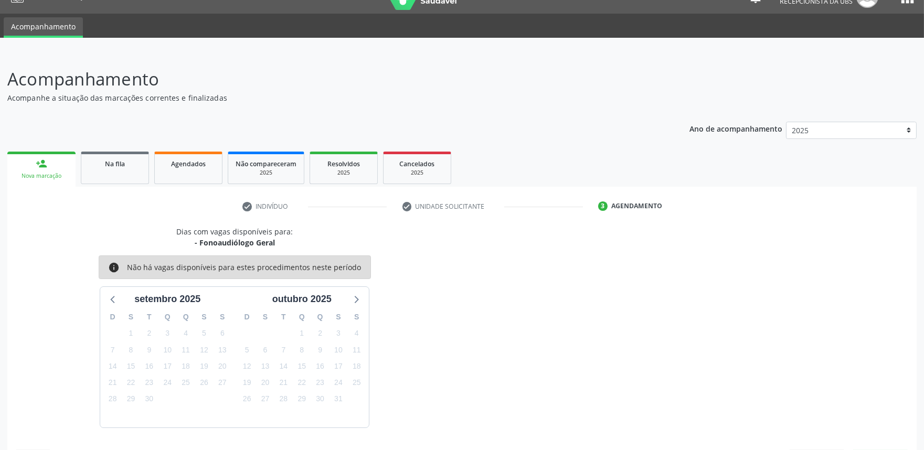
scroll to position [51, 0]
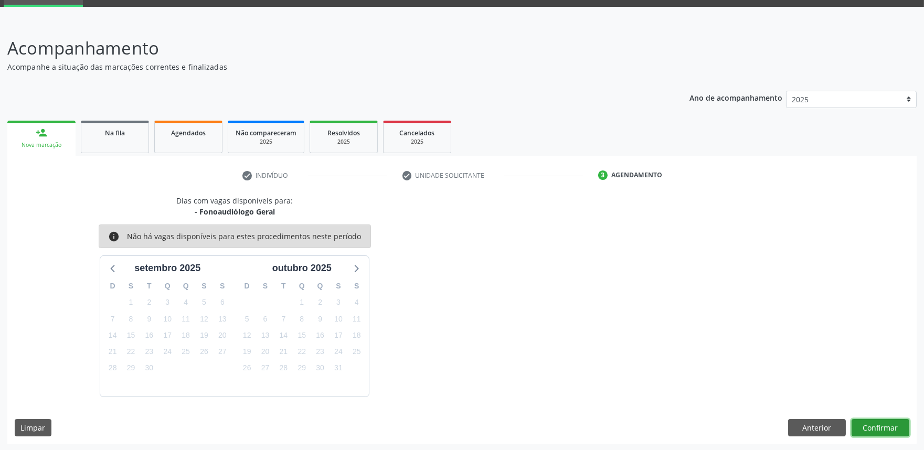
click at [871, 432] on button "Confirmar" at bounding box center [880, 428] width 58 height 18
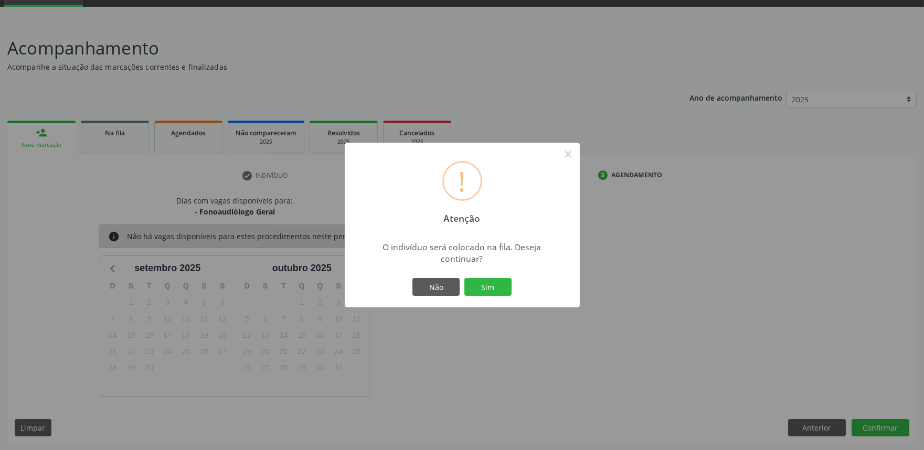
click at [464, 278] on button "Sim" at bounding box center [487, 287] width 47 height 18
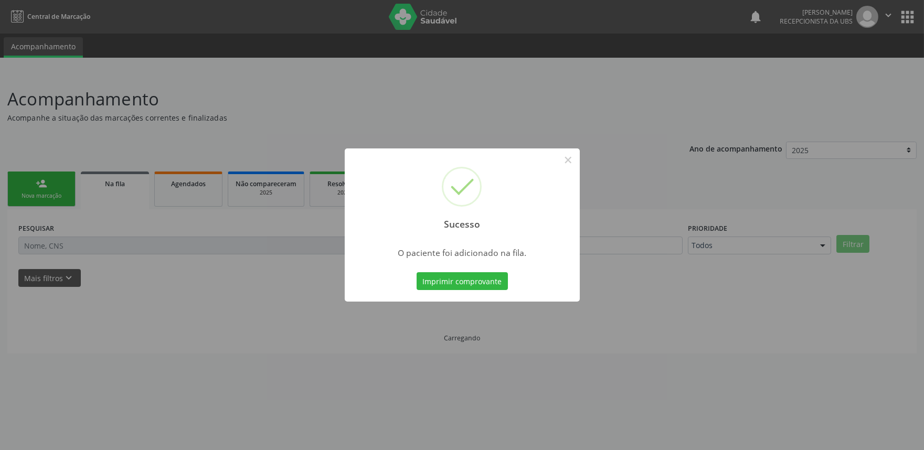
scroll to position [0, 0]
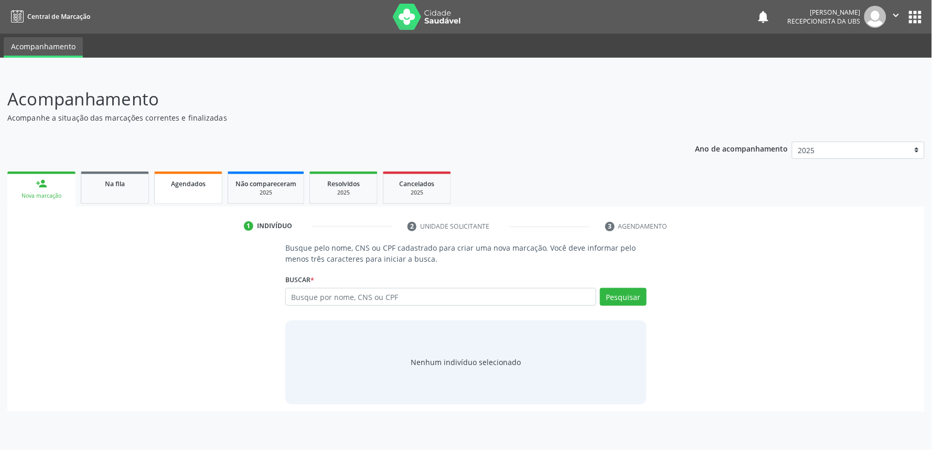
click at [186, 185] on span "Agendados" at bounding box center [188, 183] width 35 height 9
